Goal: Information Seeking & Learning: Understand process/instructions

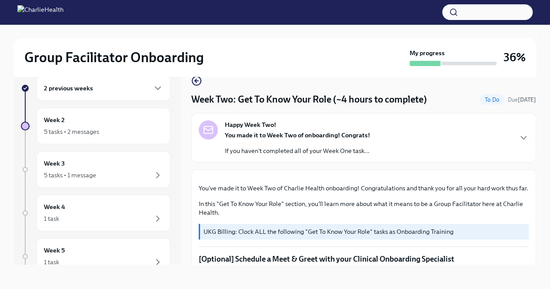
scroll to position [819, 0]
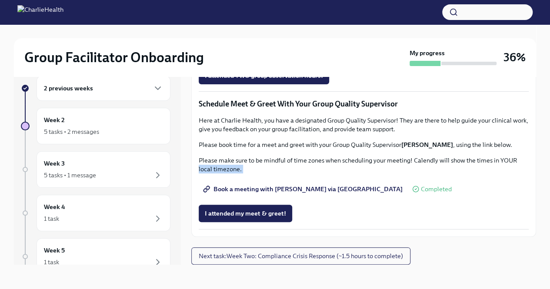
drag, startPoint x: 291, startPoint y: 200, endPoint x: 172, endPoint y: 175, distance: 122.1
click at [172, 175] on div "2 previous weeks Week 2 5 tasks • 2 messages Week 3 5 tasks • 1 message Week 4 …" at bounding box center [275, 163] width 522 height 203
click at [93, 91] on div "2 previous weeks" at bounding box center [103, 88] width 119 height 10
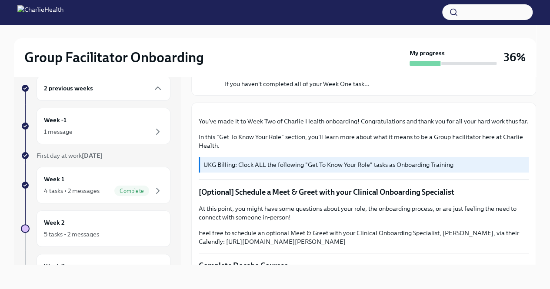
scroll to position [0, 0]
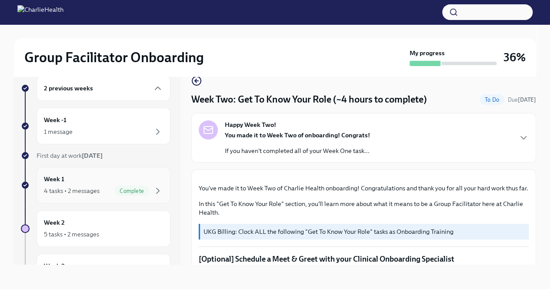
click at [77, 187] on div "4 tasks • 2 messages" at bounding box center [72, 190] width 56 height 9
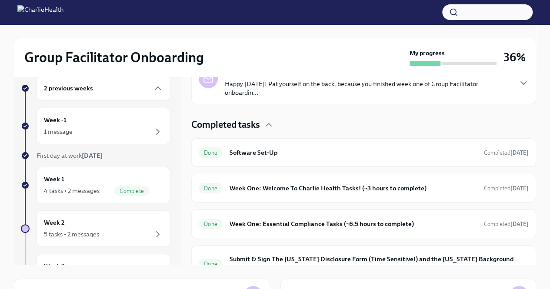
scroll to position [197, 0]
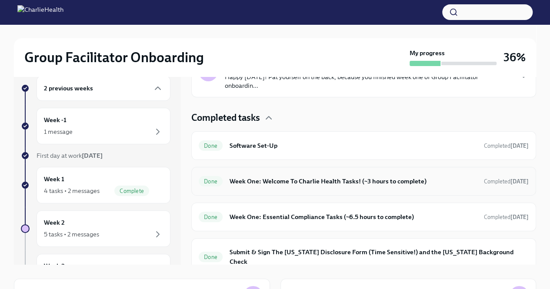
click at [319, 181] on h6 "Week One: Welcome To Charlie Health Tasks! (~3 hours to complete)" at bounding box center [353, 181] width 247 height 10
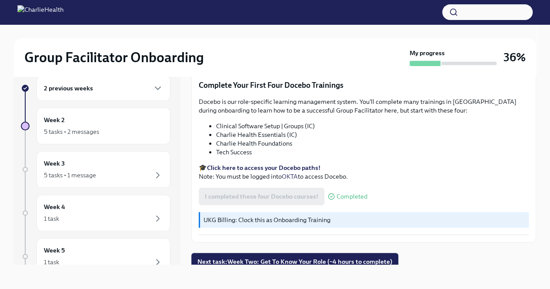
scroll to position [1146, 0]
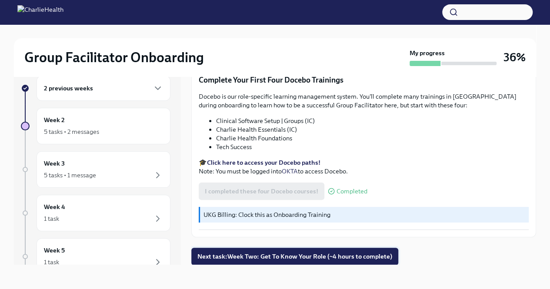
click at [221, 257] on span "Next task : Week Two: Get To Know Your Role (~4 hours to complete)" at bounding box center [294, 256] width 195 height 9
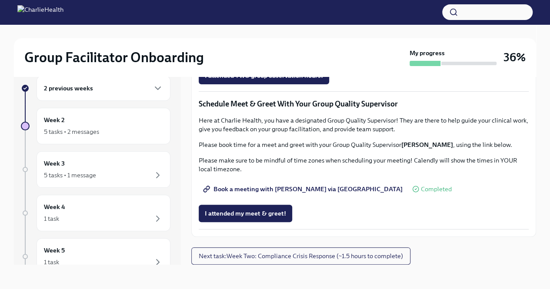
scroll to position [819, 0]
drag, startPoint x: 66, startPoint y: 166, endPoint x: 50, endPoint y: 164, distance: 16.2
click at [50, 164] on h6 "Week 3" at bounding box center [54, 164] width 21 height 10
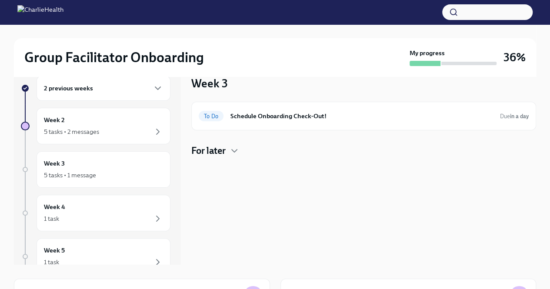
click at [50, 164] on h6 "Week 3" at bounding box center [54, 164] width 21 height 10
click at [215, 153] on h4 "For later" at bounding box center [208, 150] width 34 height 13
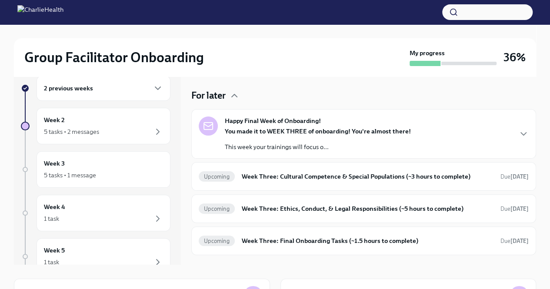
scroll to position [86, 0]
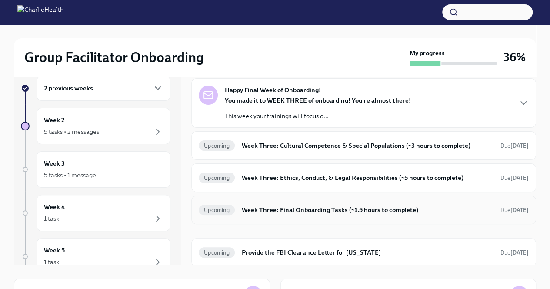
click at [298, 210] on h6 "Week Three: Final Onboarding Tasks (~1.5 hours to complete)" at bounding box center [368, 210] width 252 height 10
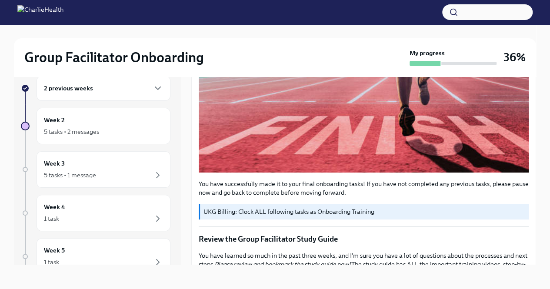
scroll to position [160, 0]
